Goal: Transaction & Acquisition: Purchase product/service

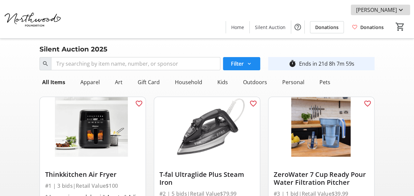
click at [399, 10] on mat-icon at bounding box center [401, 10] width 8 height 8
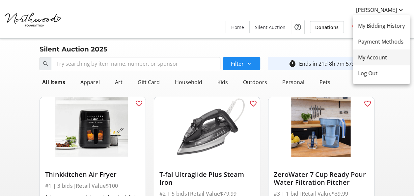
click at [384, 59] on span "My Account" at bounding box center [381, 57] width 47 height 8
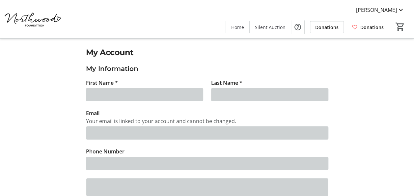
type input "[PERSON_NAME]"
type input "[PERSON_NAME][EMAIL_ADDRESS][PERSON_NAME][DOMAIN_NAME]"
type input "[PHONE_NUMBER]"
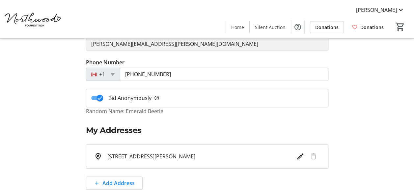
scroll to position [99, 0]
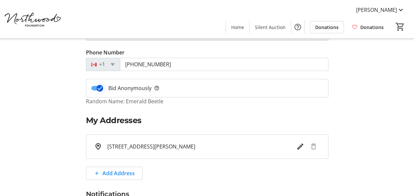
click at [100, 89] on icon "button" at bounding box center [100, 88] width 6 height 6
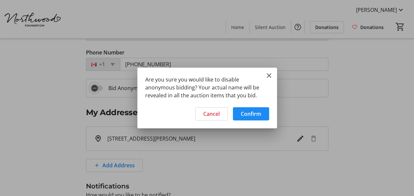
scroll to position [0, 0]
click at [205, 117] on span "Cancel" at bounding box center [211, 114] width 16 height 8
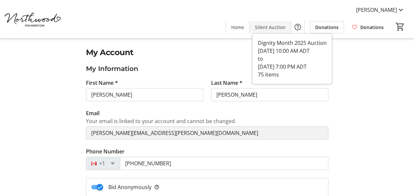
click at [275, 30] on span "Silent Auction" at bounding box center [270, 27] width 31 height 7
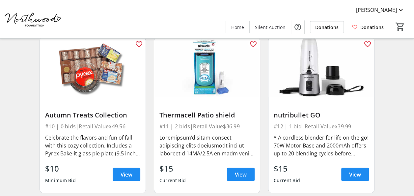
scroll to position [593, 0]
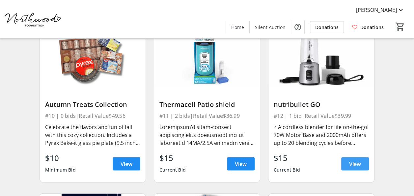
click at [354, 164] on span "View" at bounding box center [355, 163] width 12 height 8
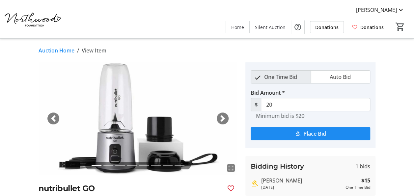
click at [223, 115] on span "button" at bounding box center [222, 118] width 7 height 7
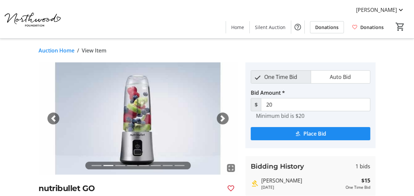
click at [223, 115] on span "button" at bounding box center [222, 118] width 7 height 7
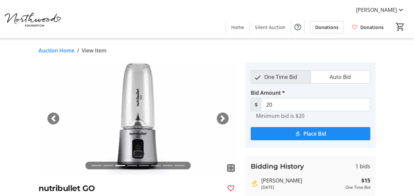
click at [223, 115] on span "button" at bounding box center [222, 118] width 7 height 7
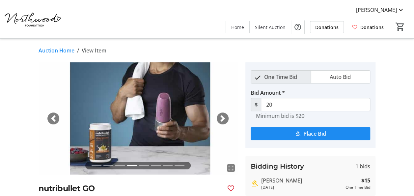
click at [223, 115] on span "button" at bounding box center [222, 118] width 7 height 7
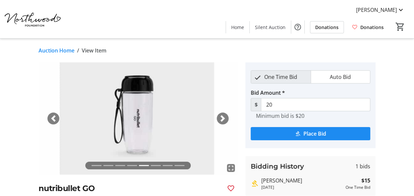
click at [223, 115] on span "button" at bounding box center [222, 118] width 7 height 7
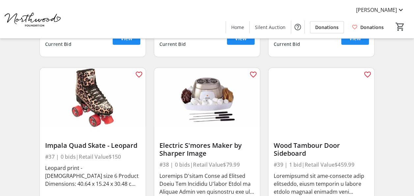
scroll to position [2141, 0]
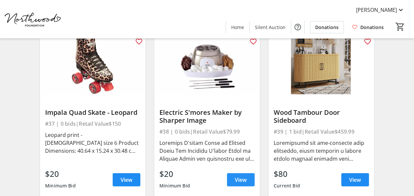
click at [248, 180] on span at bounding box center [241, 180] width 28 height 16
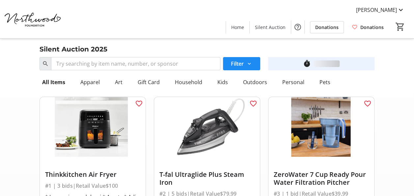
scroll to position [2141, 0]
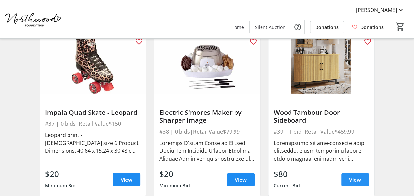
click at [354, 177] on span "View" at bounding box center [355, 180] width 12 height 8
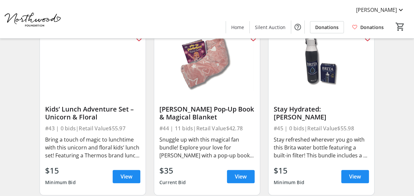
scroll to position [2504, 0]
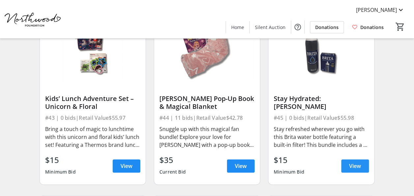
click at [361, 165] on span at bounding box center [355, 166] width 28 height 16
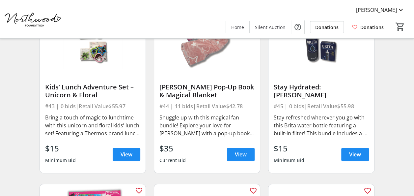
scroll to position [2504, 0]
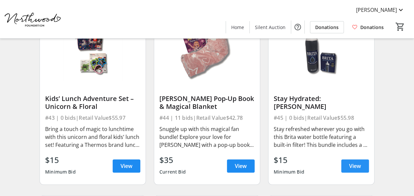
click at [351, 166] on span "View" at bounding box center [355, 166] width 12 height 8
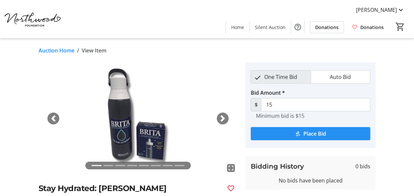
click at [323, 131] on span "Place Bid" at bounding box center [314, 133] width 23 height 8
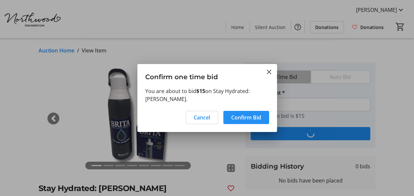
click at [247, 113] on span "Confirm Bid" at bounding box center [246, 117] width 30 height 8
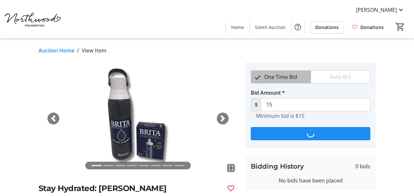
type input "20"
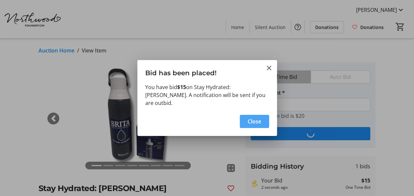
click at [250, 117] on span "Close" at bounding box center [255, 121] width 14 height 8
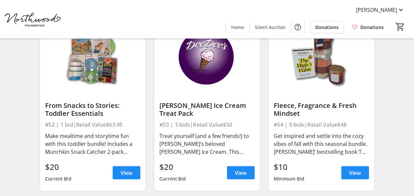
scroll to position [3031, 0]
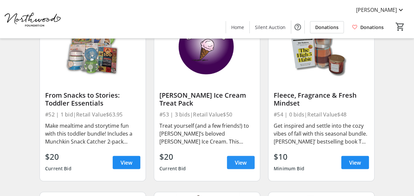
click at [236, 159] on span "View" at bounding box center [241, 162] width 12 height 8
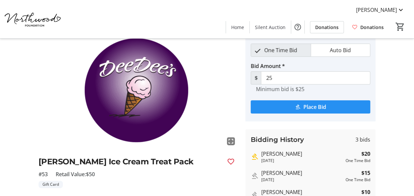
scroll to position [33, 0]
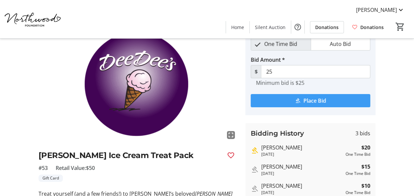
click at [325, 101] on span "Place Bid" at bounding box center [314, 101] width 23 height 8
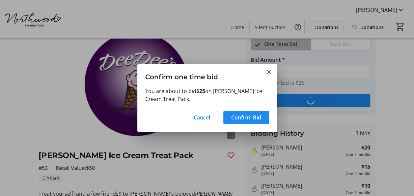
scroll to position [0, 0]
click at [239, 116] on span "Confirm Bid" at bounding box center [246, 117] width 30 height 8
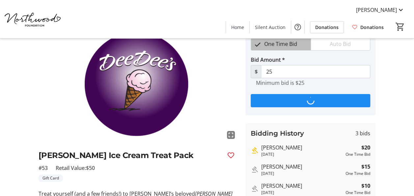
scroll to position [33, 0]
type input "30"
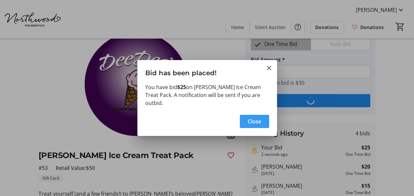
click at [255, 119] on span "Close" at bounding box center [255, 121] width 14 height 8
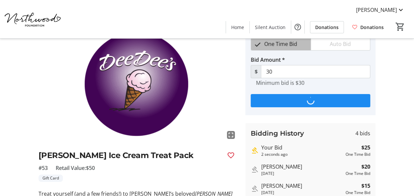
scroll to position [33, 0]
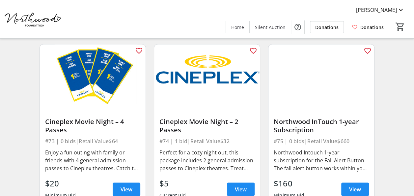
scroll to position [4245, 0]
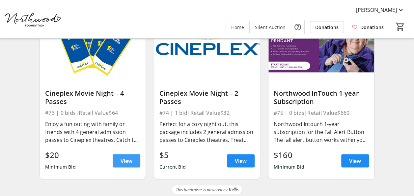
click at [132, 156] on span "View" at bounding box center [127, 160] width 12 height 8
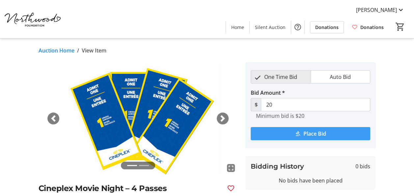
click at [287, 131] on span "submit" at bounding box center [311, 134] width 120 height 16
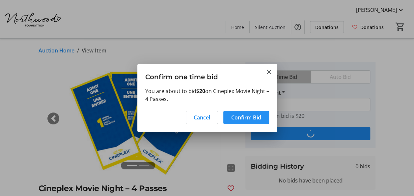
click at [246, 117] on span "Confirm Bid" at bounding box center [246, 117] width 30 height 8
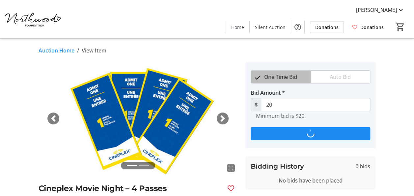
type input "25"
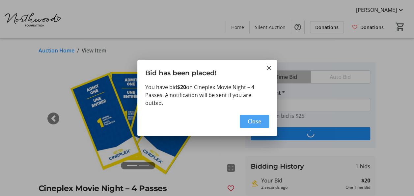
click at [261, 117] on span "button" at bounding box center [254, 121] width 29 height 16
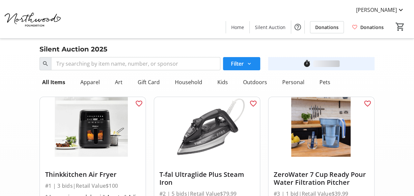
scroll to position [4245, 0]
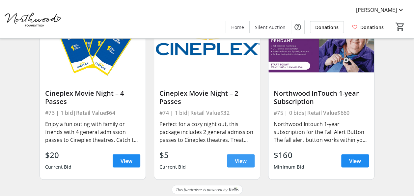
click at [240, 159] on span "View" at bounding box center [241, 160] width 12 height 8
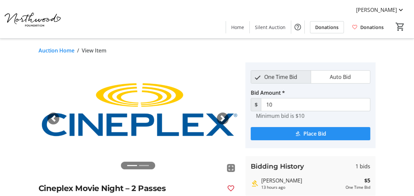
click at [286, 135] on span "submit" at bounding box center [311, 134] width 120 height 16
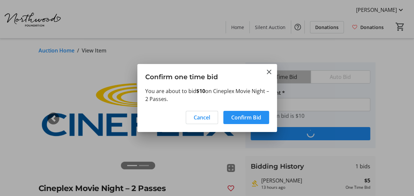
click at [247, 120] on span "Confirm Bid" at bounding box center [246, 117] width 30 height 8
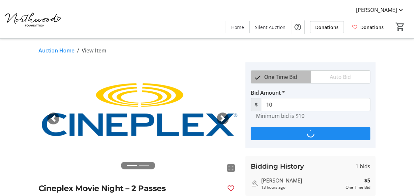
type input "15"
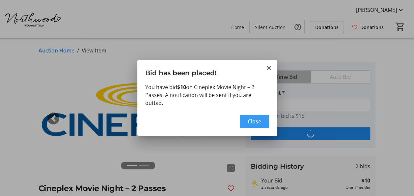
click at [248, 122] on span "Close" at bounding box center [255, 121] width 14 height 8
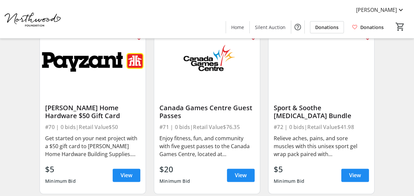
scroll to position [4047, 0]
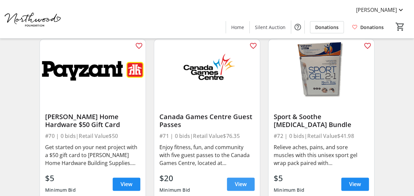
click at [239, 182] on span "View" at bounding box center [241, 184] width 12 height 8
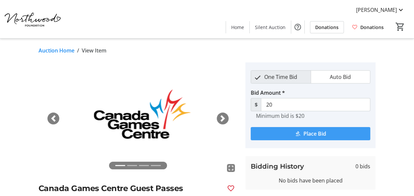
click at [276, 134] on span "submit" at bounding box center [311, 134] width 120 height 16
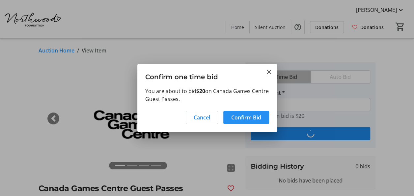
click at [248, 118] on span "Confirm Bid" at bounding box center [246, 117] width 30 height 8
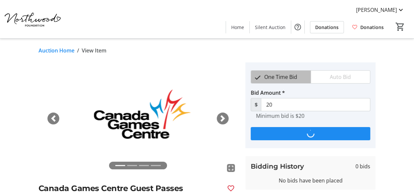
type input "25"
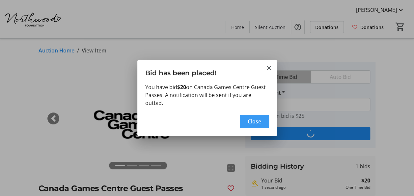
click at [251, 121] on span "Close" at bounding box center [255, 121] width 14 height 8
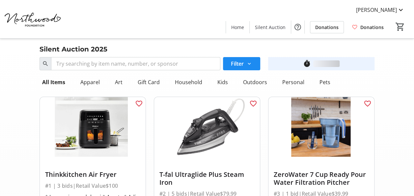
scroll to position [4047, 0]
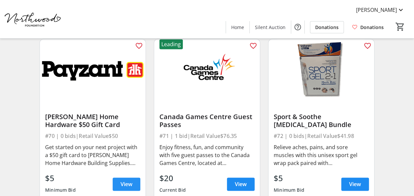
click at [132, 180] on span "View" at bounding box center [127, 184] width 12 height 8
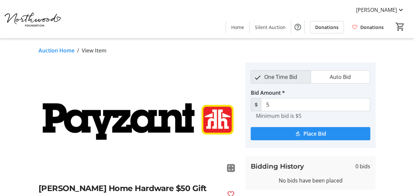
click at [297, 135] on mat-icon "submit" at bounding box center [298, 133] width 6 height 6
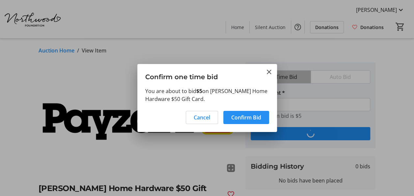
click at [258, 115] on span "Confirm Bid" at bounding box center [246, 117] width 30 height 8
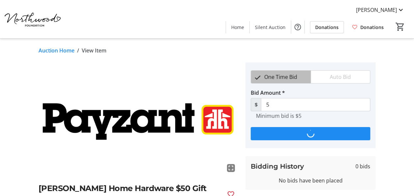
type input "10"
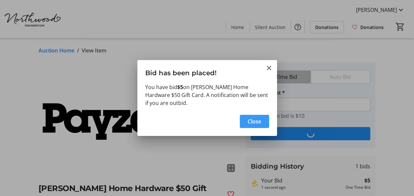
click at [257, 123] on span "Close" at bounding box center [255, 121] width 14 height 8
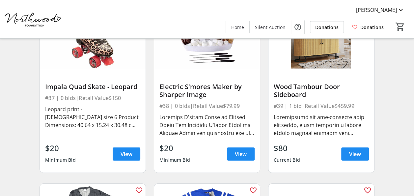
scroll to position [2169, 0]
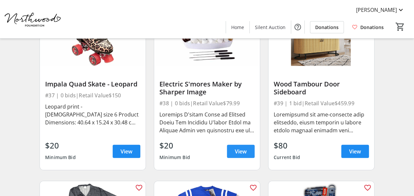
click at [241, 150] on span "View" at bounding box center [241, 151] width 12 height 8
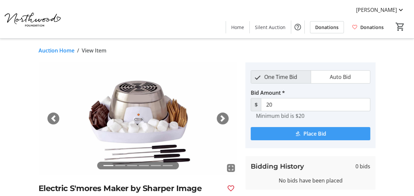
click at [317, 134] on span "Place Bid" at bounding box center [314, 133] width 23 height 8
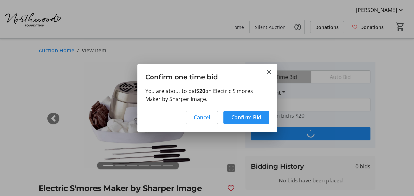
click at [238, 115] on span "Confirm Bid" at bounding box center [246, 117] width 30 height 8
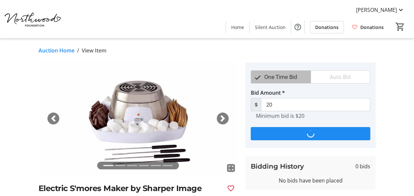
type input "25"
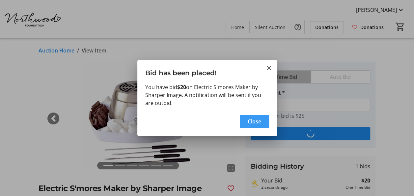
click at [254, 119] on span "Close" at bounding box center [255, 121] width 14 height 8
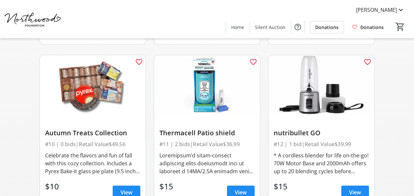
scroll to position [588, 0]
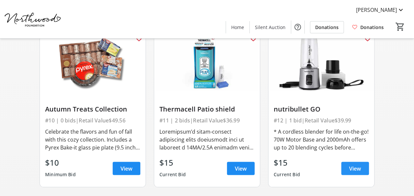
click at [357, 169] on span "View" at bounding box center [355, 168] width 12 height 8
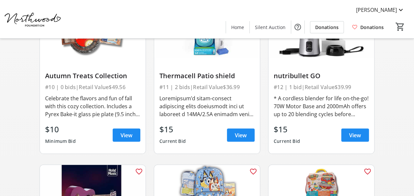
scroll to position [588, 0]
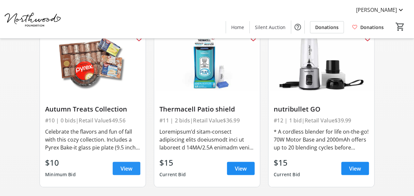
click at [124, 167] on span "View" at bounding box center [127, 168] width 12 height 8
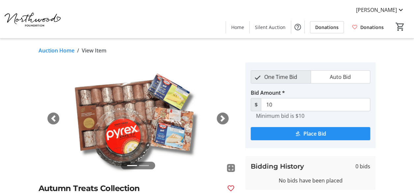
click at [341, 136] on span "submit" at bounding box center [311, 134] width 120 height 16
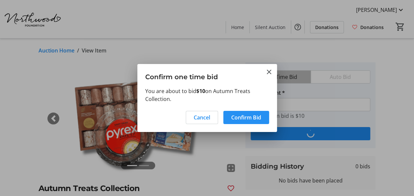
click at [252, 119] on span "Confirm Bid" at bounding box center [246, 117] width 30 height 8
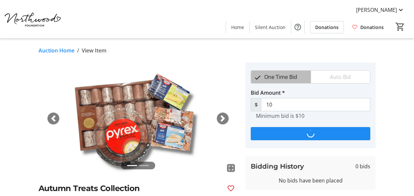
type input "15"
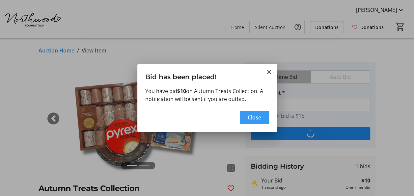
click at [252, 124] on span "button" at bounding box center [254, 117] width 29 height 16
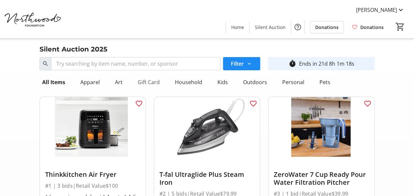
click at [149, 80] on div "Gift Card" at bounding box center [148, 81] width 27 height 13
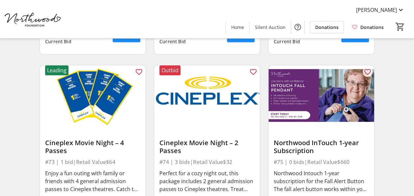
scroll to position [433, 0]
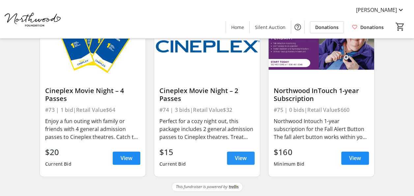
click at [241, 157] on span "View" at bounding box center [241, 158] width 12 height 8
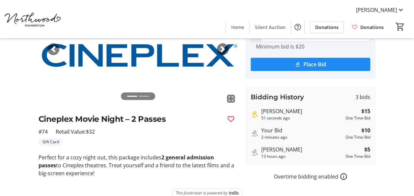
scroll to position [78, 0]
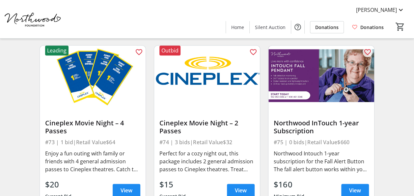
scroll to position [433, 0]
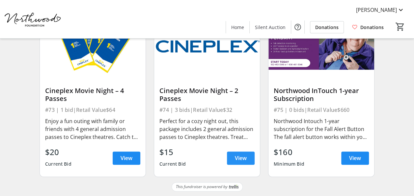
click at [235, 159] on span "View" at bounding box center [241, 158] width 12 height 8
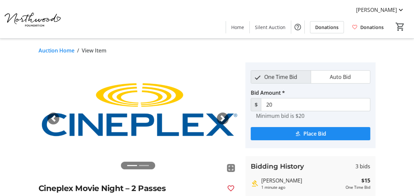
click at [224, 115] on span "button" at bounding box center [222, 118] width 7 height 7
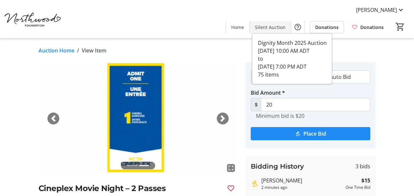
click at [265, 24] on span "Silent Auction" at bounding box center [270, 27] width 31 height 7
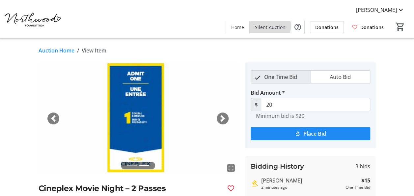
scroll to position [433, 0]
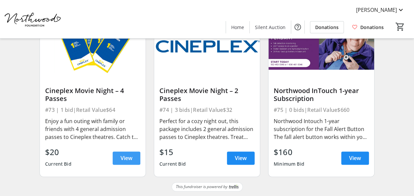
click at [131, 161] on span "View" at bounding box center [127, 158] width 12 height 8
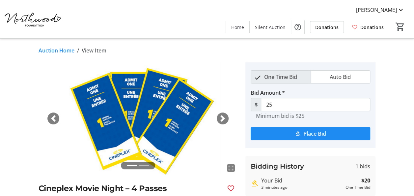
click at [399, 77] on div "fullscreen fullscreen Previous Next Cineplex Movie Night – 4 Passes #73 Retail …" at bounding box center [207, 154] width 414 height 184
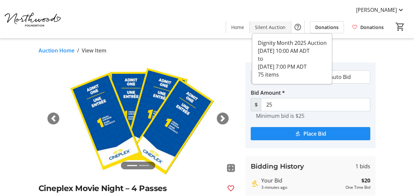
click at [272, 29] on span "Silent Auction" at bounding box center [270, 27] width 31 height 7
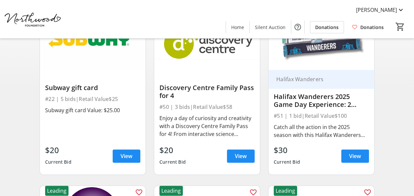
scroll to position [103, 0]
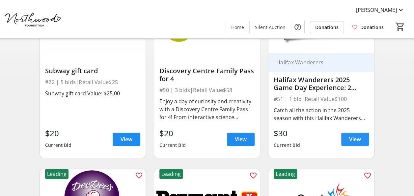
click at [351, 136] on span "View" at bounding box center [355, 139] width 12 height 8
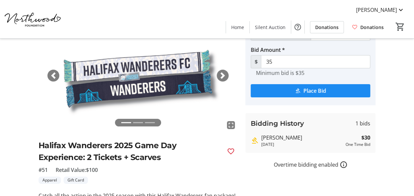
scroll to position [33, 0]
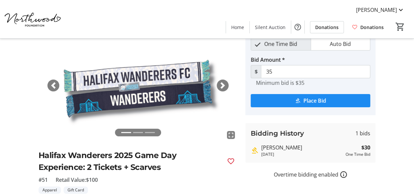
click at [222, 87] on span "button" at bounding box center [222, 85] width 7 height 7
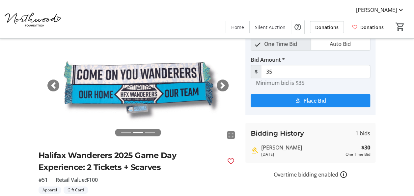
click at [222, 87] on span "button" at bounding box center [222, 85] width 7 height 7
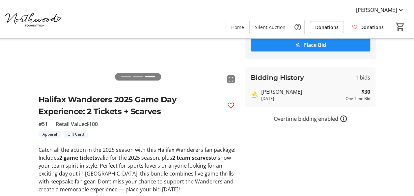
scroll to position [144, 0]
